Goal: Navigation & Orientation: Find specific page/section

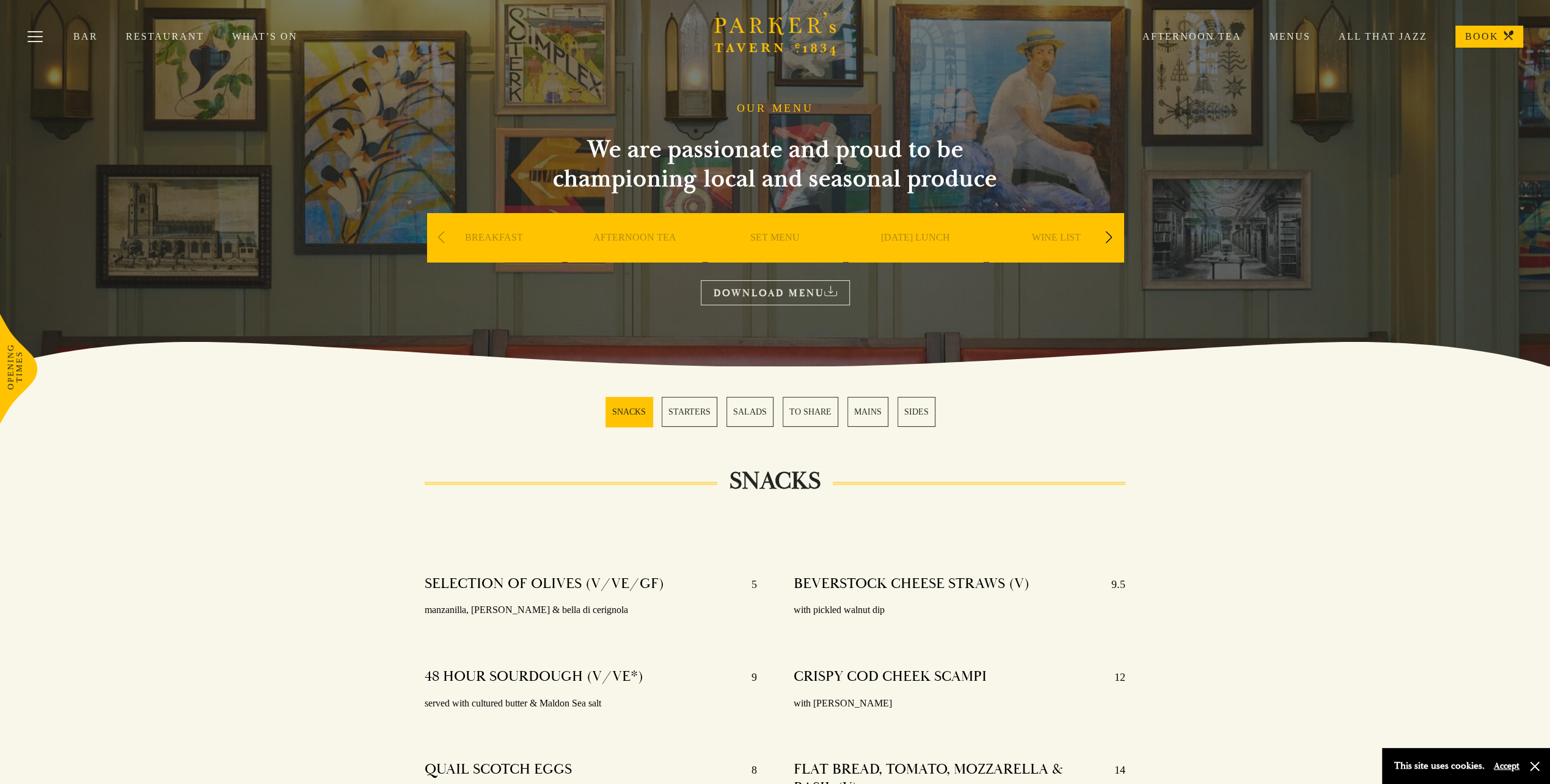
click at [874, 410] on link "MAINS" at bounding box center [867, 411] width 41 height 30
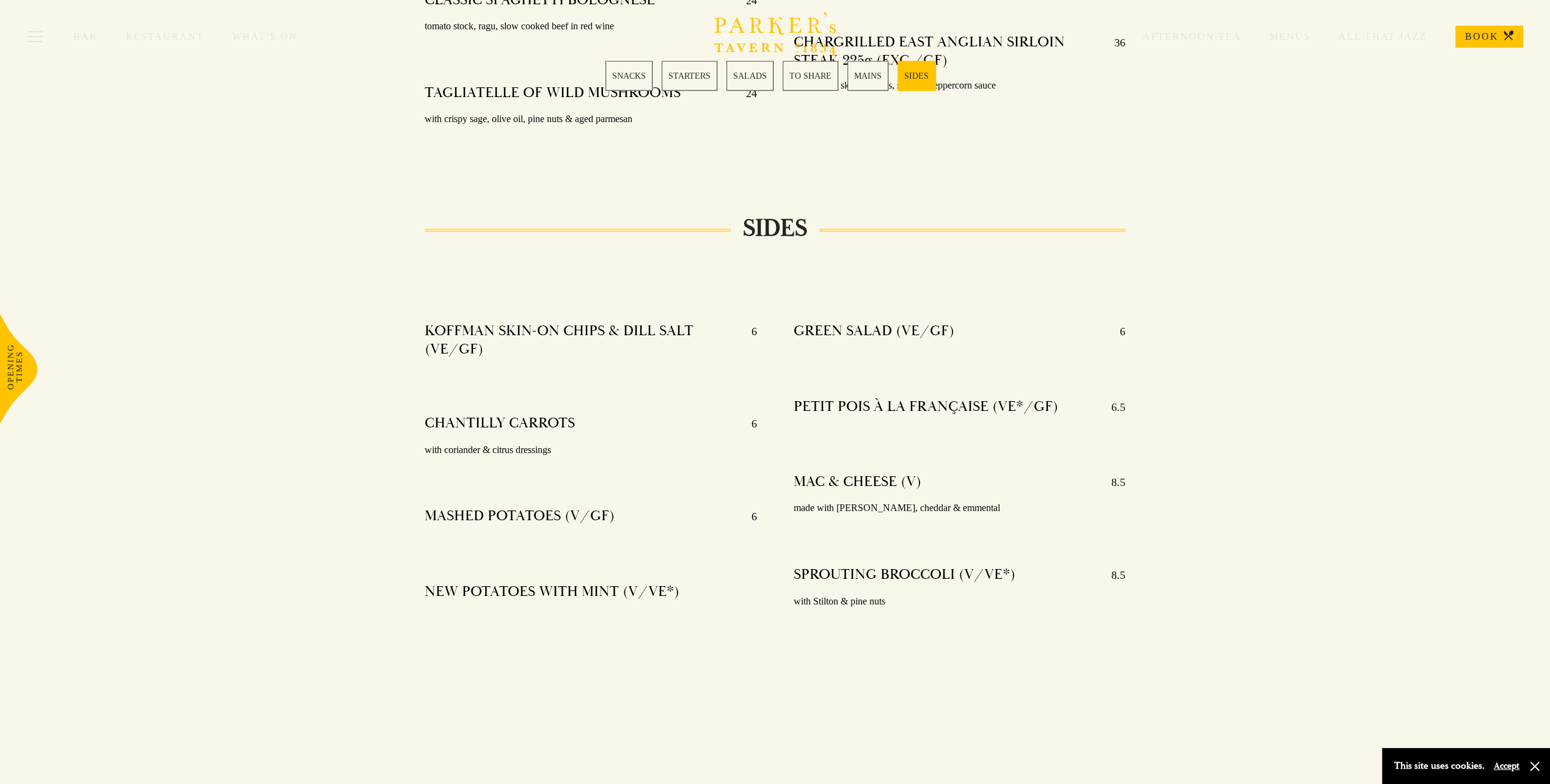
scroll to position [2825, 0]
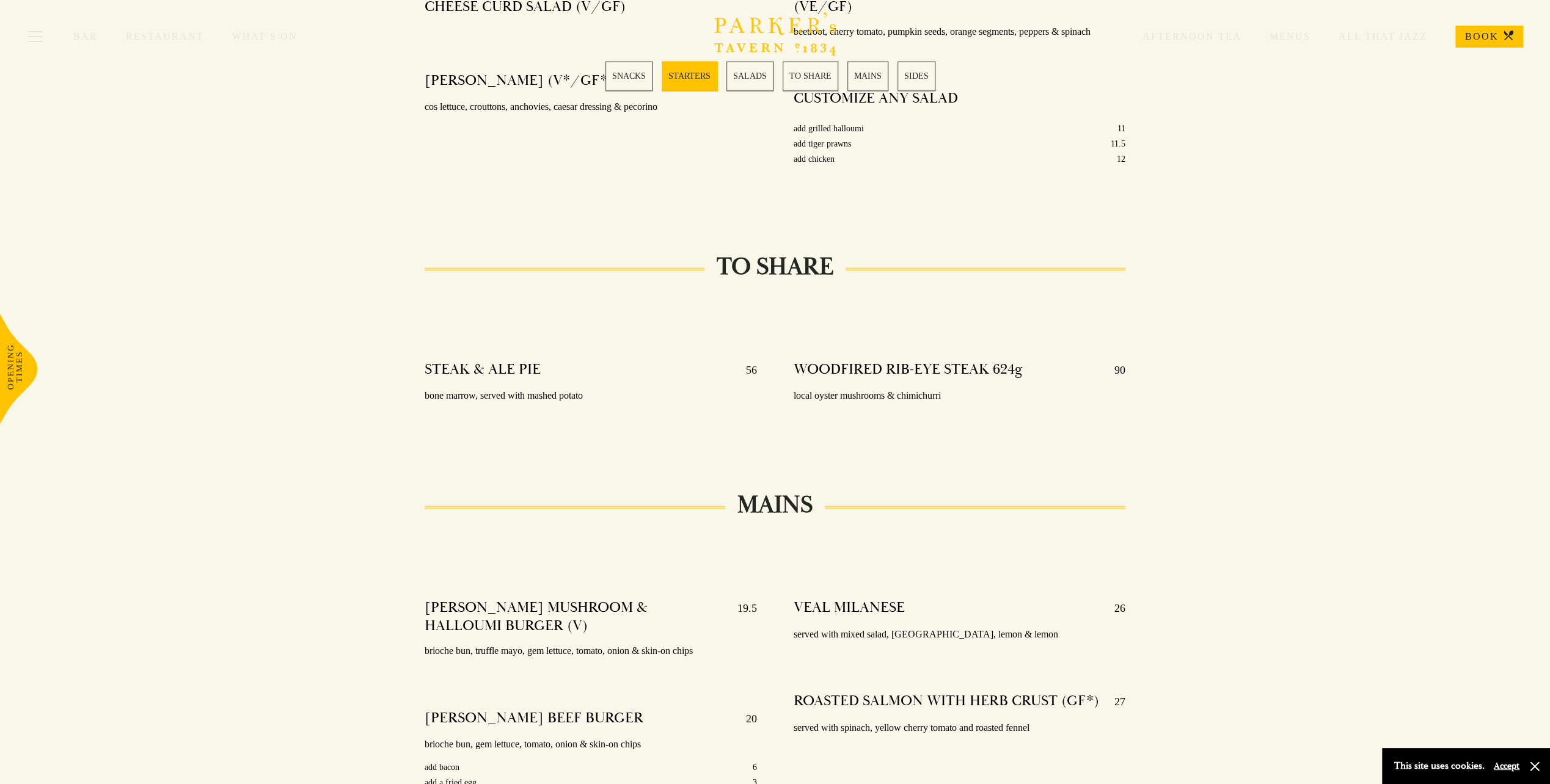
drag, startPoint x: 718, startPoint y: 585, endPoint x: 711, endPoint y: 412, distance: 173.1
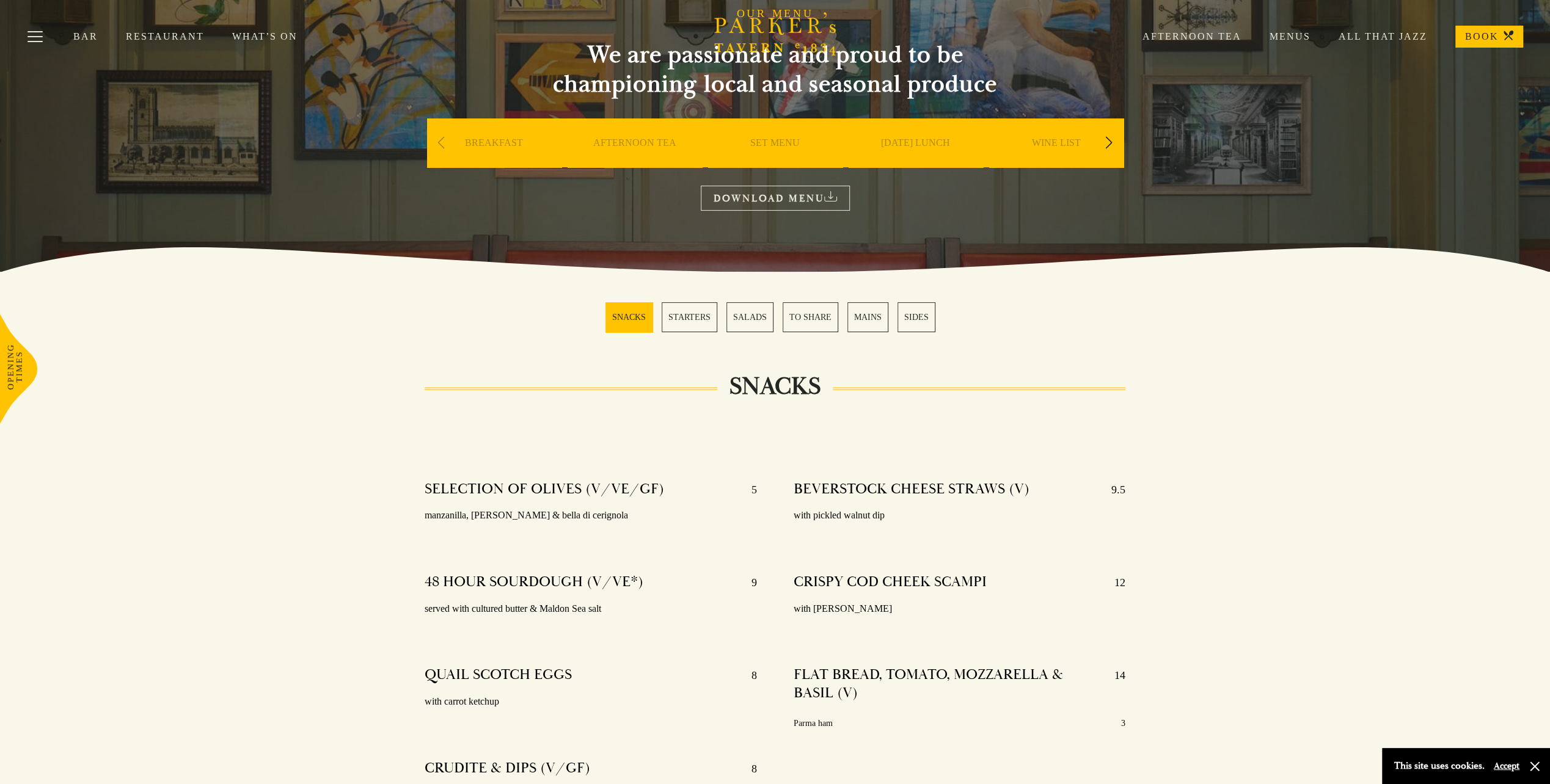
scroll to position [0, 0]
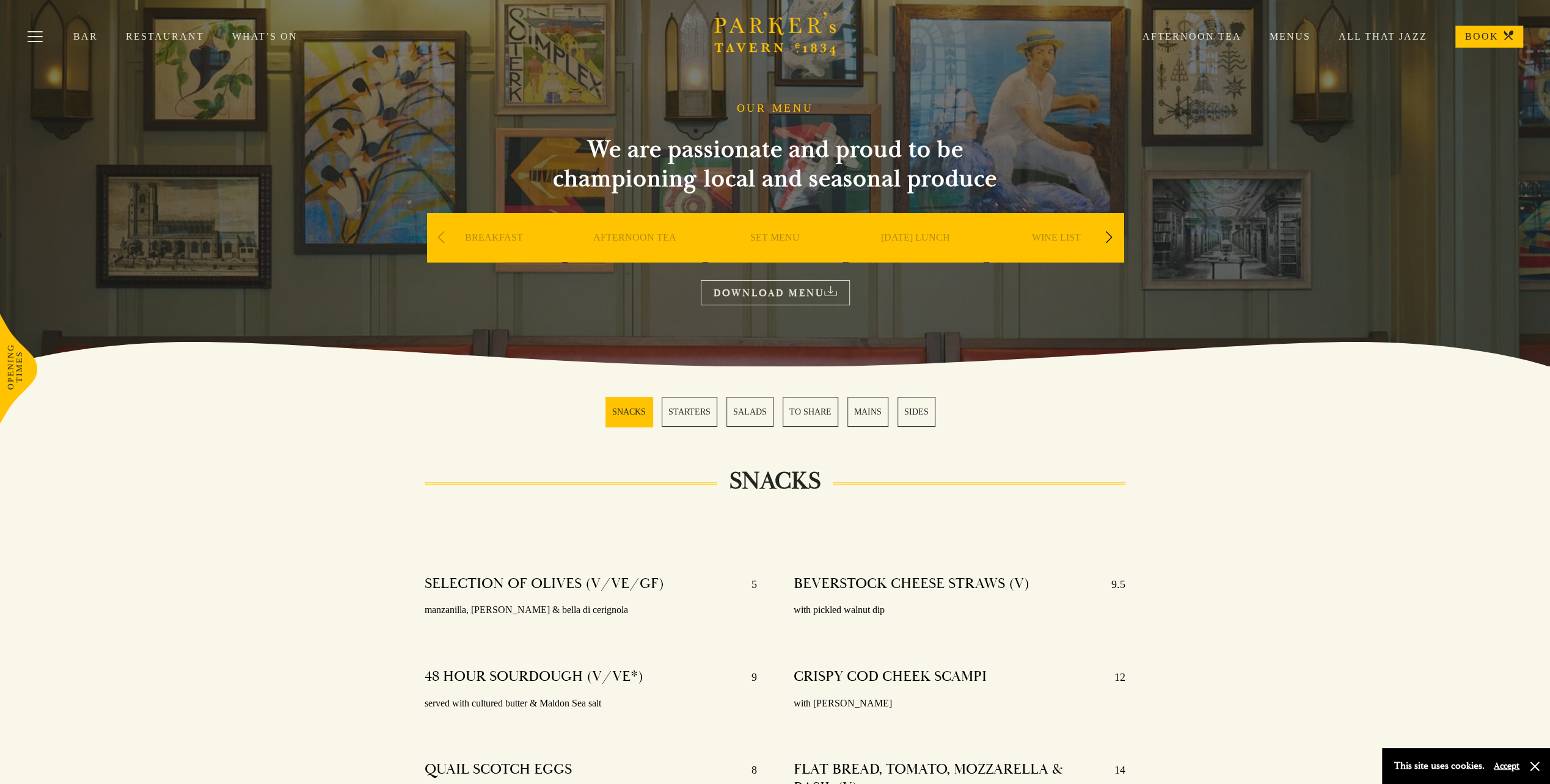
click at [768, 237] on link "SET MENU" at bounding box center [775, 255] width 50 height 49
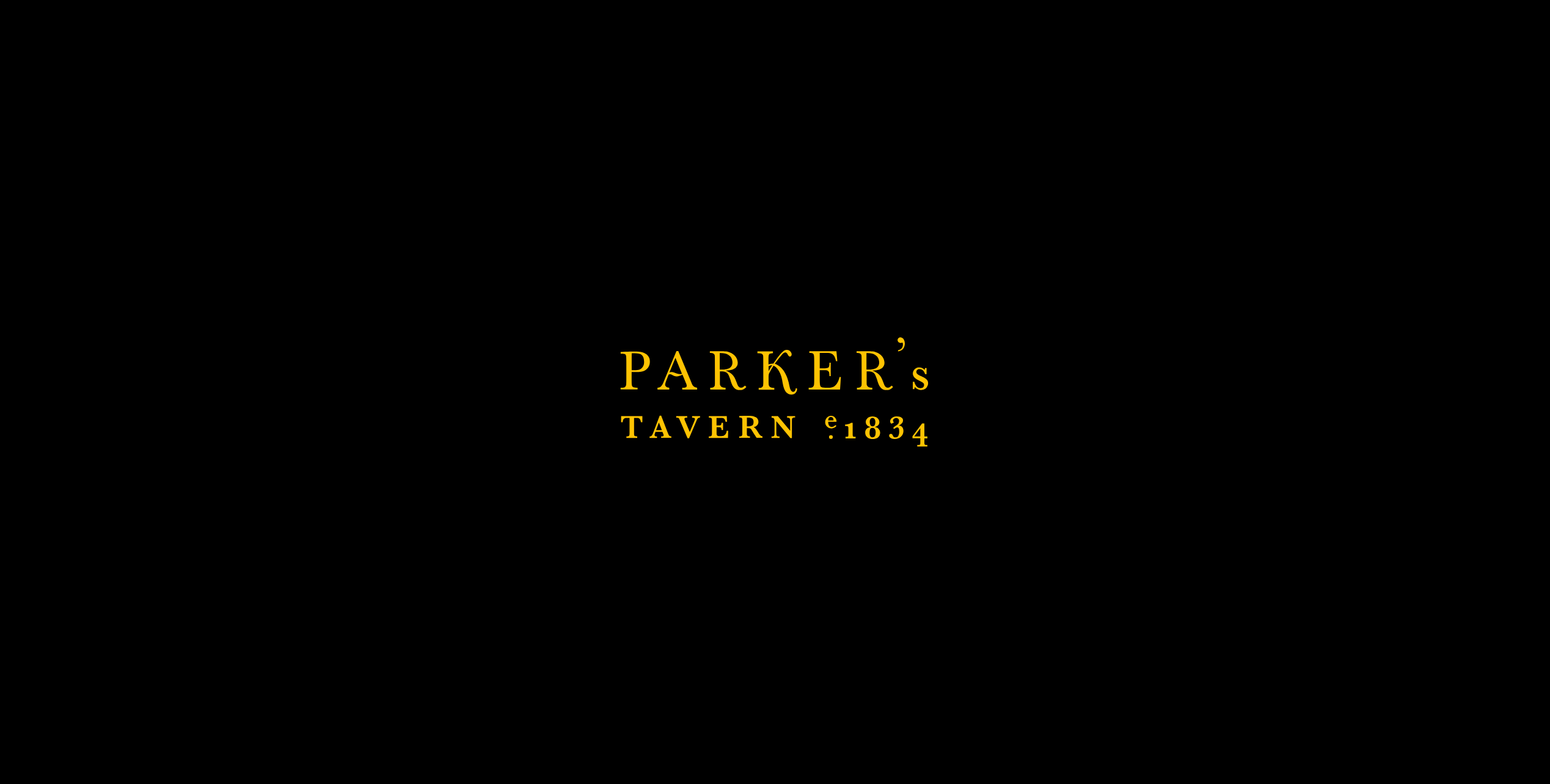
click at [731, 481] on div "Brasserie Restaurant Cambridge | Parker's Tavern Cambridge Parker's Tavern is a…" at bounding box center [775, 392] width 1550 height 784
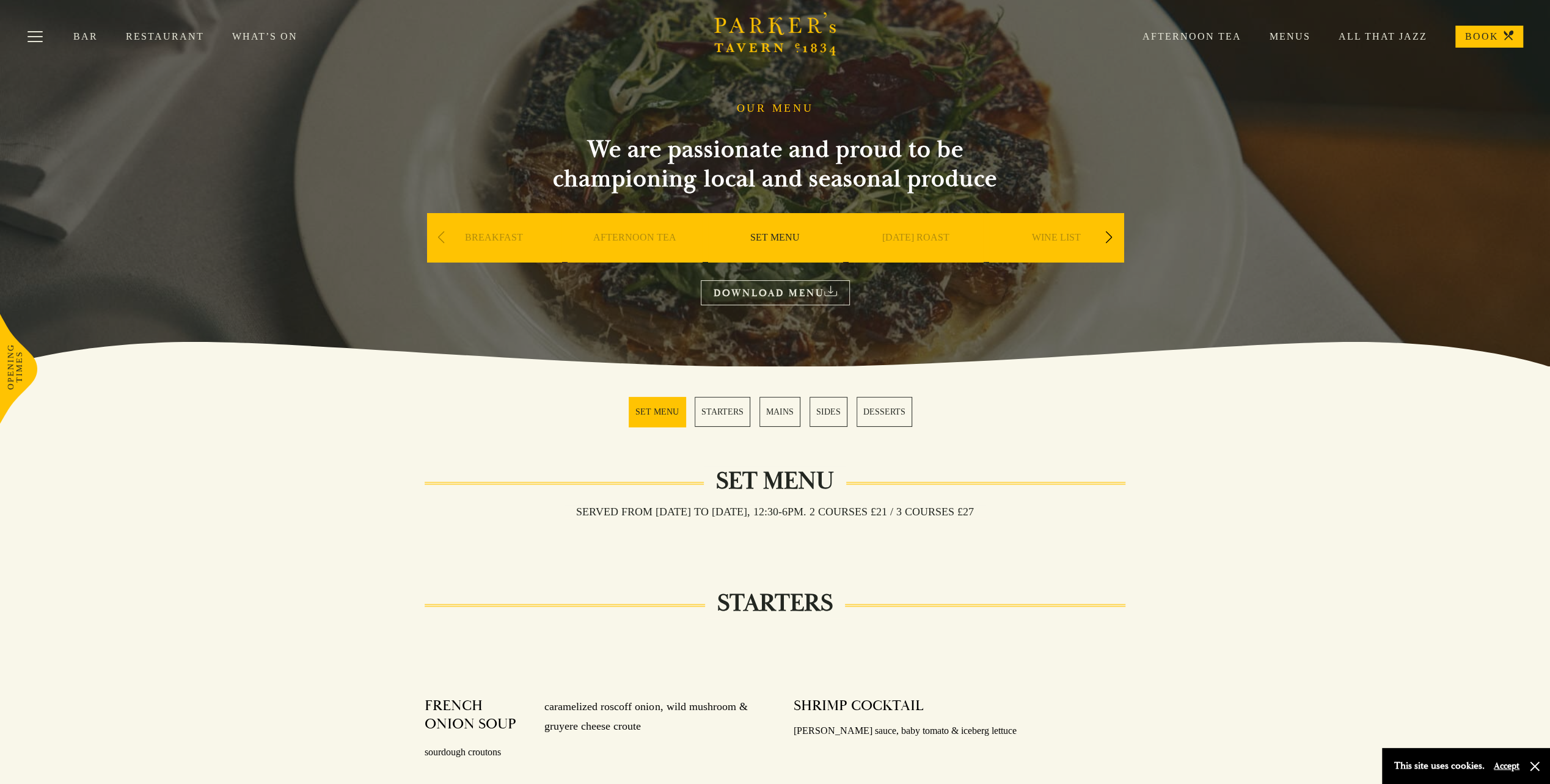
click at [629, 238] on link "AFTERNOON TEA" at bounding box center [634, 255] width 83 height 49
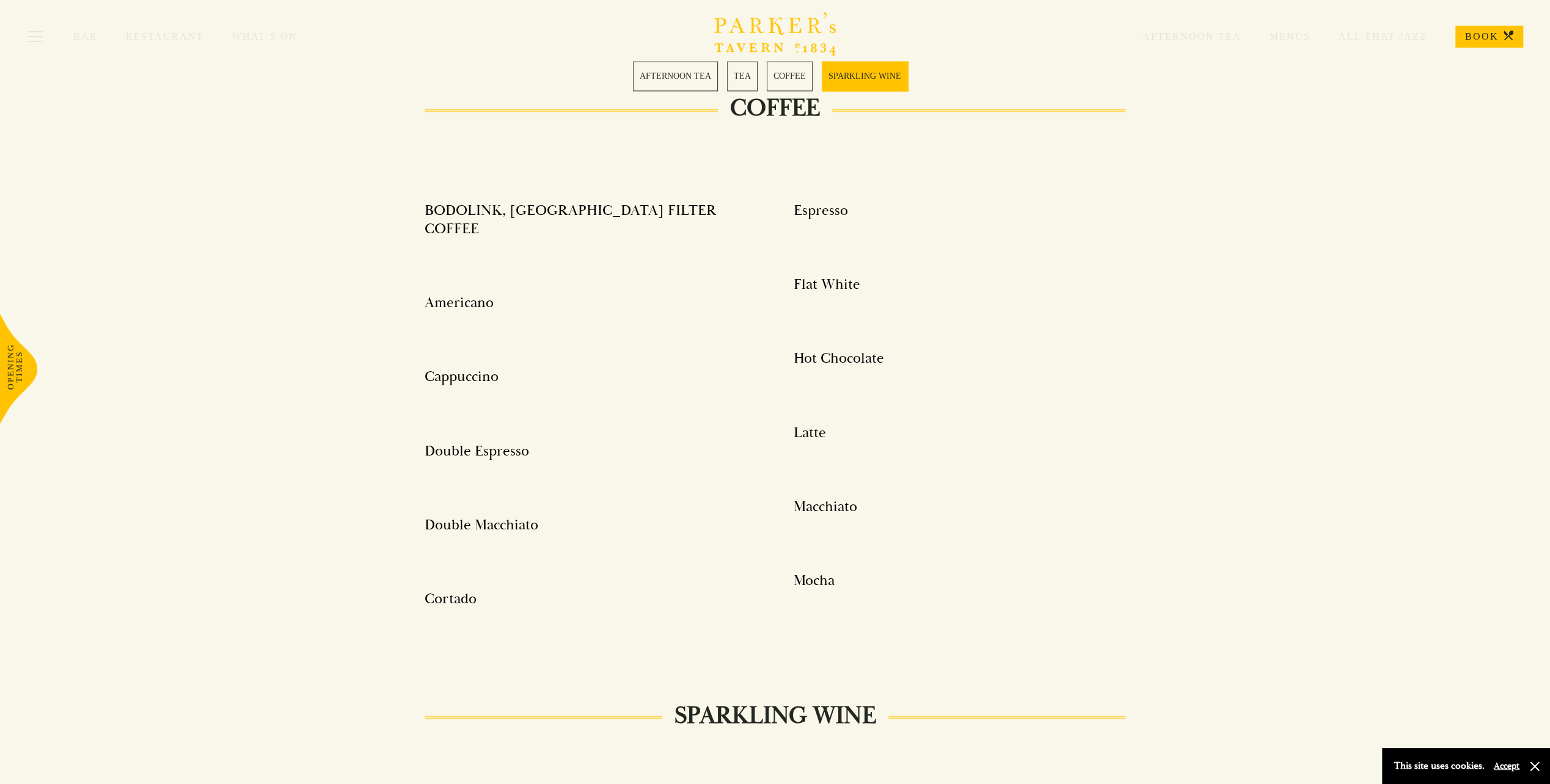
scroll to position [2075, 0]
